Goal: Register for event/course

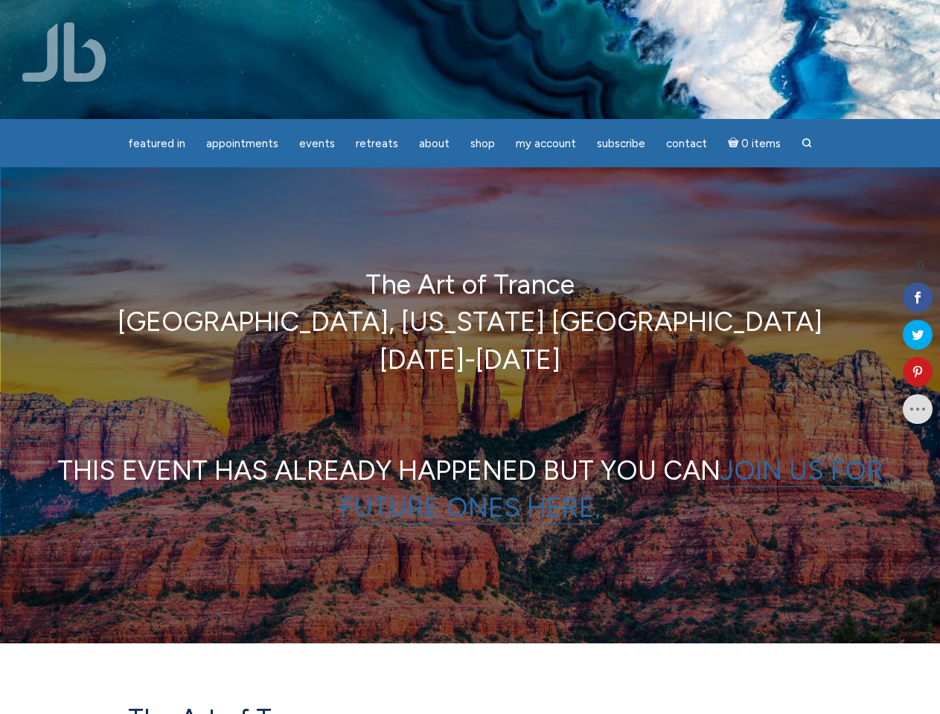
click at [469, 357] on p "The Art of Trance [GEOGRAPHIC_DATA], [US_STATE] [GEOGRAPHIC_DATA] [DATE]-[DATE]" at bounding box center [470, 322] width 846 height 112
click at [242, 144] on span "Appointments" at bounding box center [242, 143] width 72 height 13
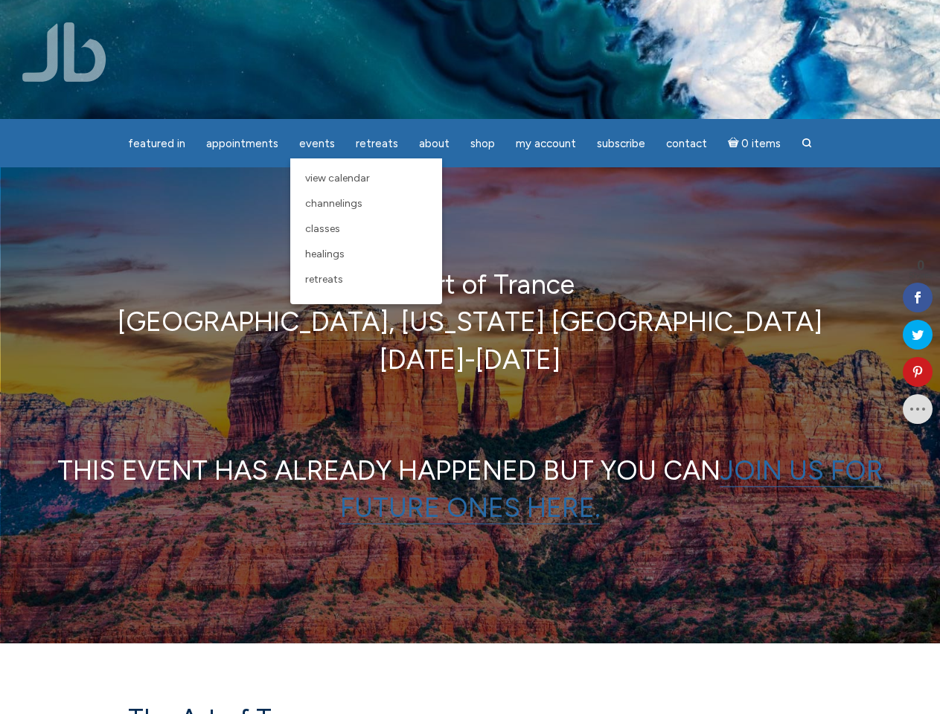
click at [317, 144] on span "Events" at bounding box center [317, 143] width 36 height 13
click at [434, 144] on span "About" at bounding box center [434, 143] width 31 height 13
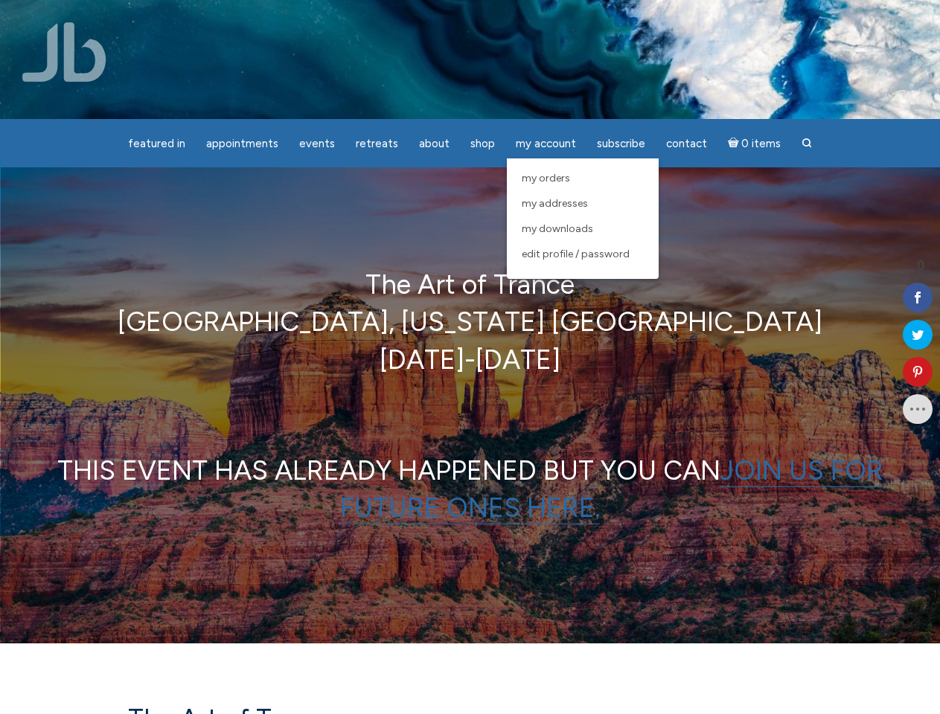
click at [545, 144] on span "My Account" at bounding box center [546, 143] width 60 height 13
click at [917, 372] on icon at bounding box center [917, 372] width 30 height 12
